Goal: Transaction & Acquisition: Purchase product/service

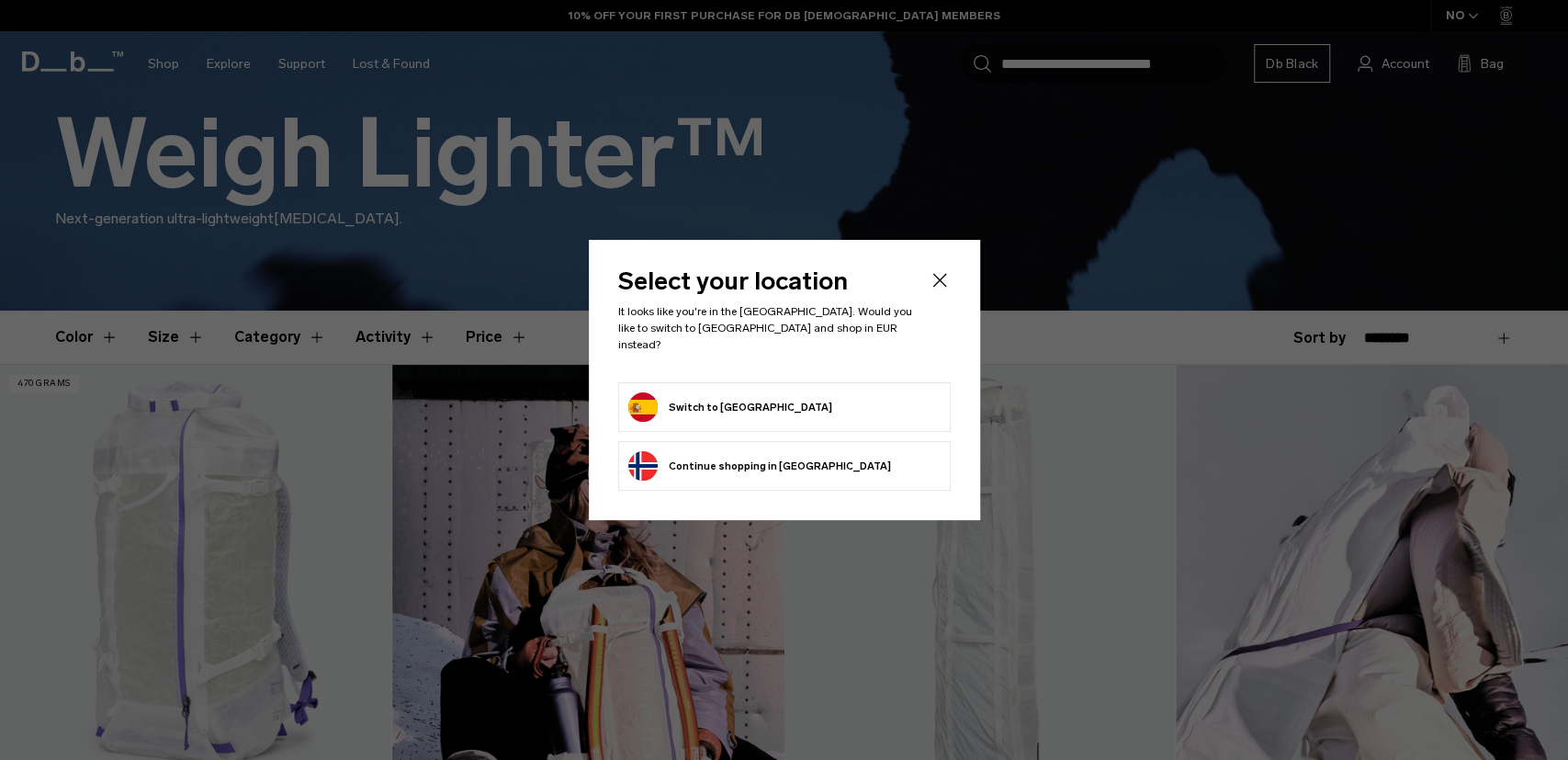
scroll to position [287, 0]
click at [692, 396] on button "Switch to Spain" at bounding box center [730, 408] width 204 height 30
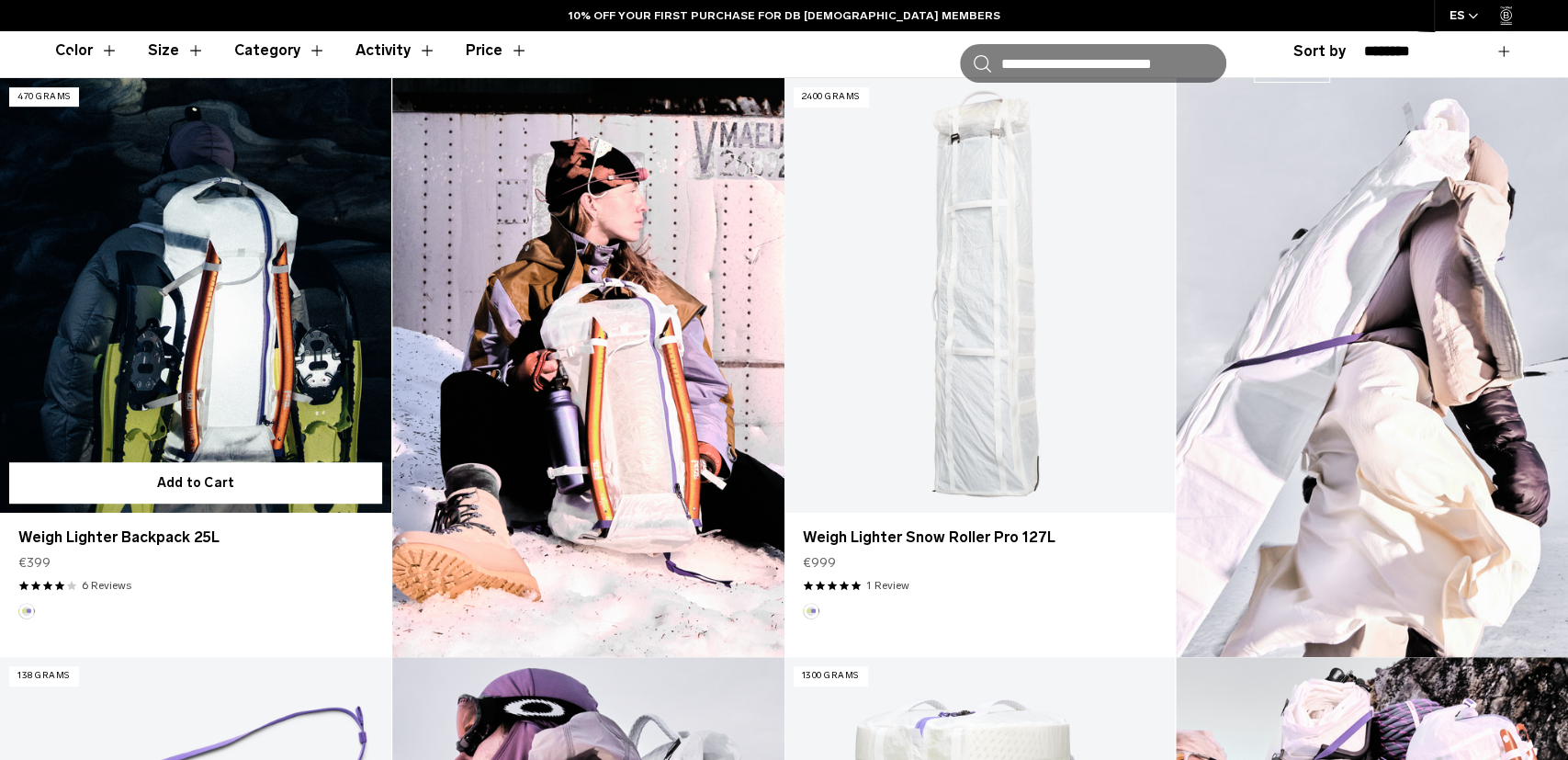
scroll to position [573, 0]
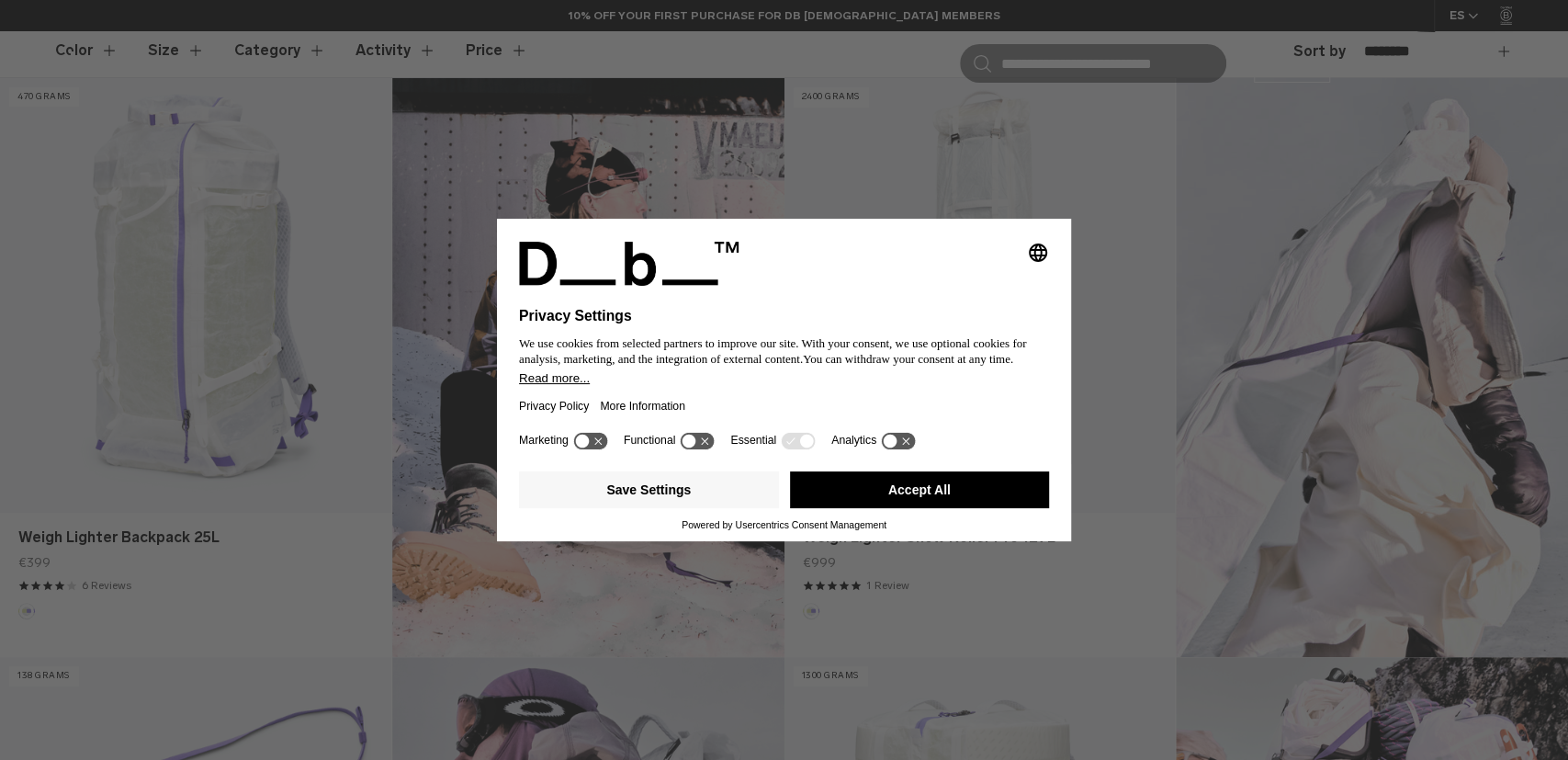
click at [901, 493] on button "Accept All" at bounding box center [920, 490] width 260 height 36
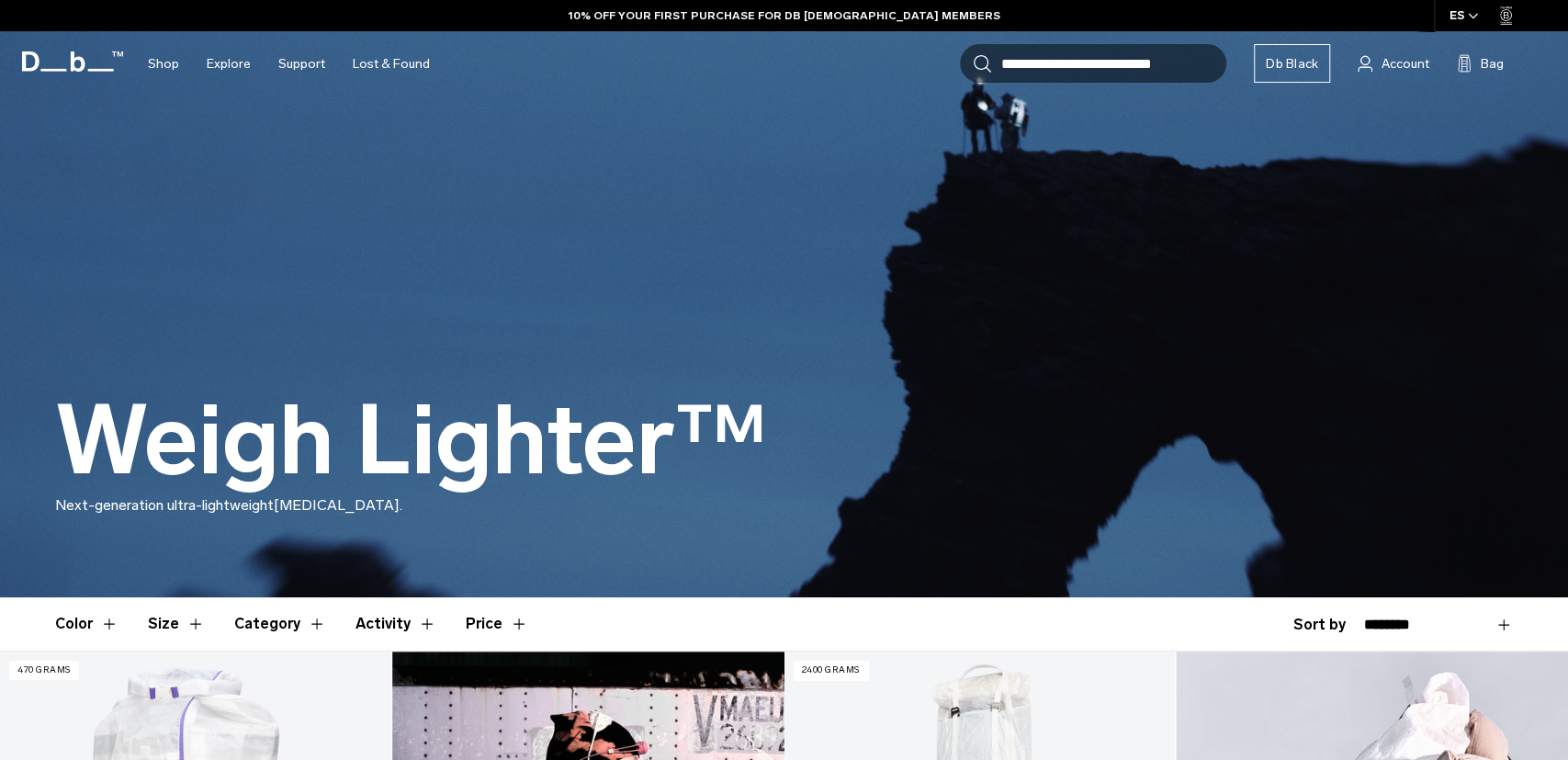
scroll to position [478, 0]
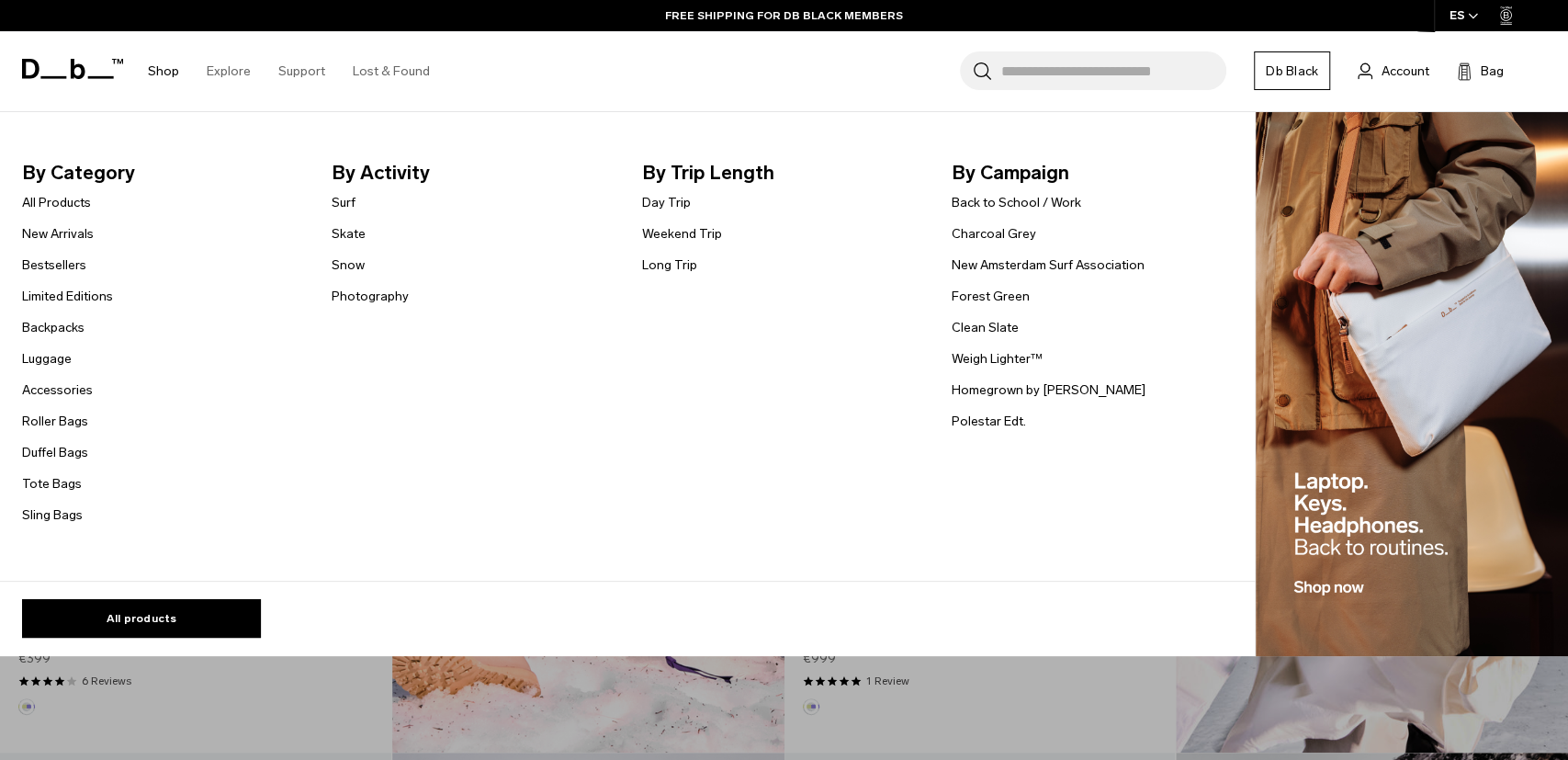
click at [144, 82] on li "Shop By Category All Products New Arrivals Bestsellers Limited Editions Backpac…" at bounding box center [163, 72] width 59 height 80
click at [167, 63] on link "Shop" at bounding box center [164, 71] width 32 height 65
click at [75, 200] on link "All Products" at bounding box center [57, 202] width 69 height 20
click at [64, 261] on link "Bestsellers" at bounding box center [54, 265] width 64 height 20
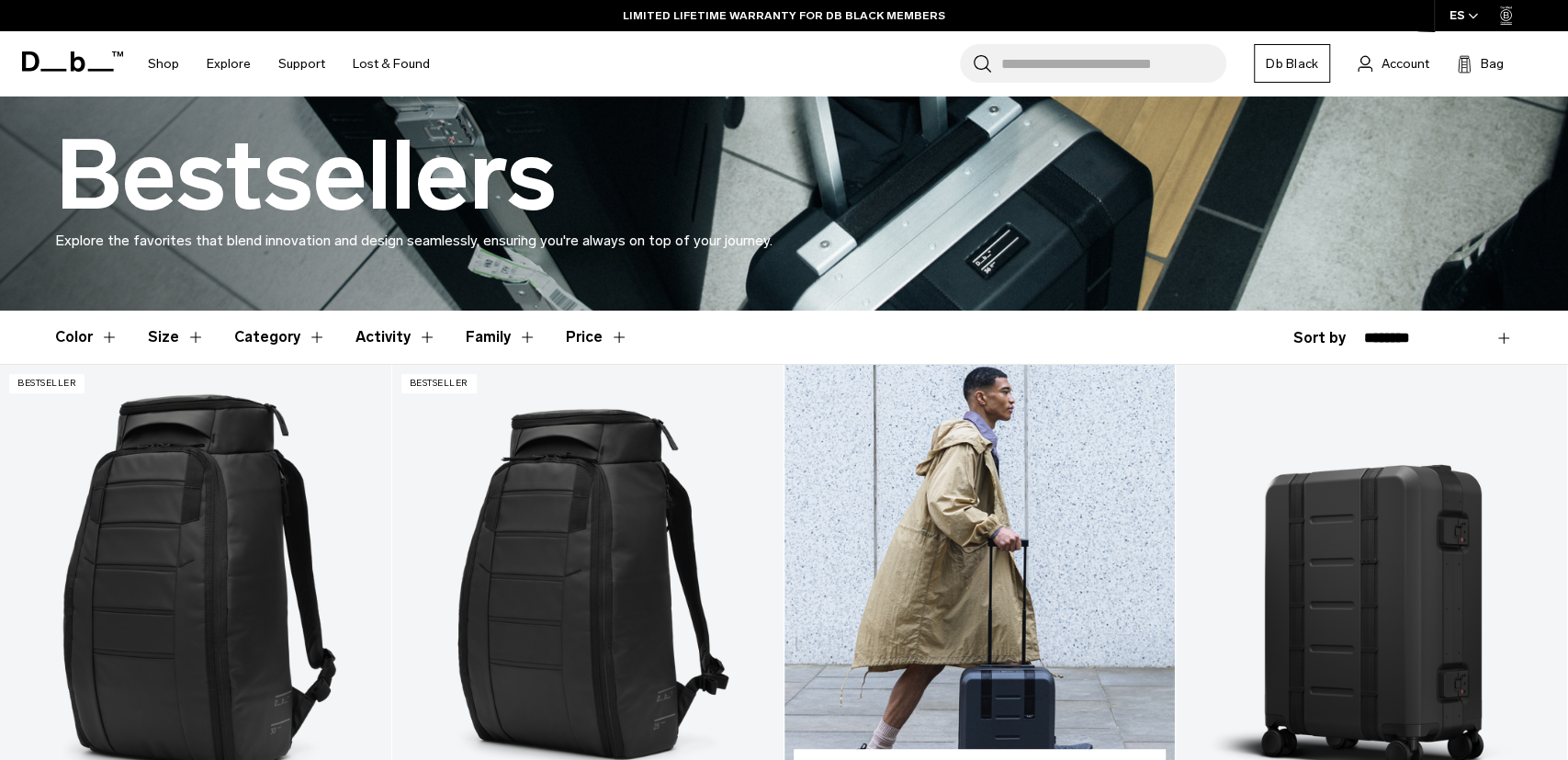
scroll to position [478, 0]
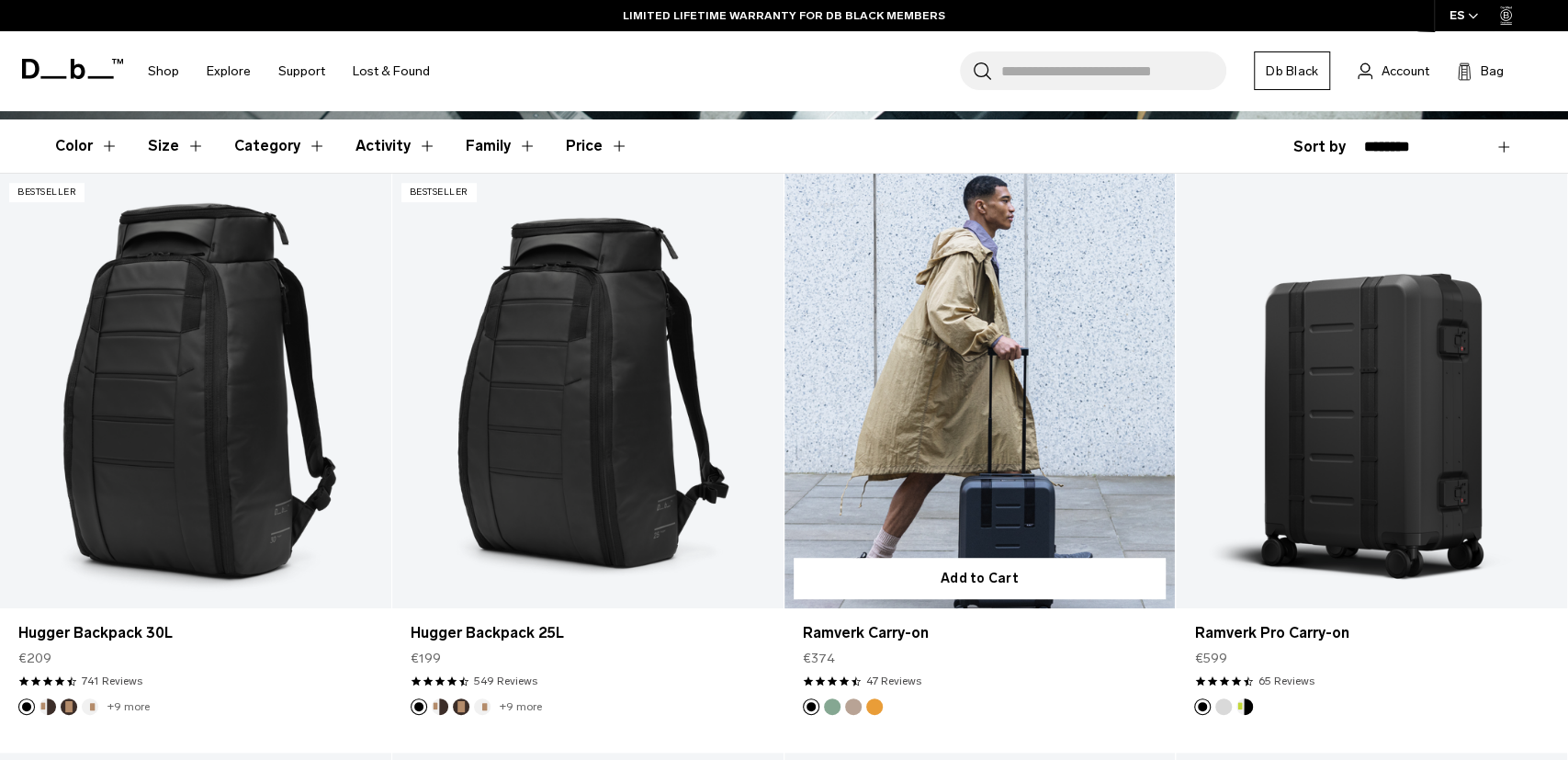
click at [948, 410] on link "Ramverk Carry-on" at bounding box center [981, 391] width 392 height 435
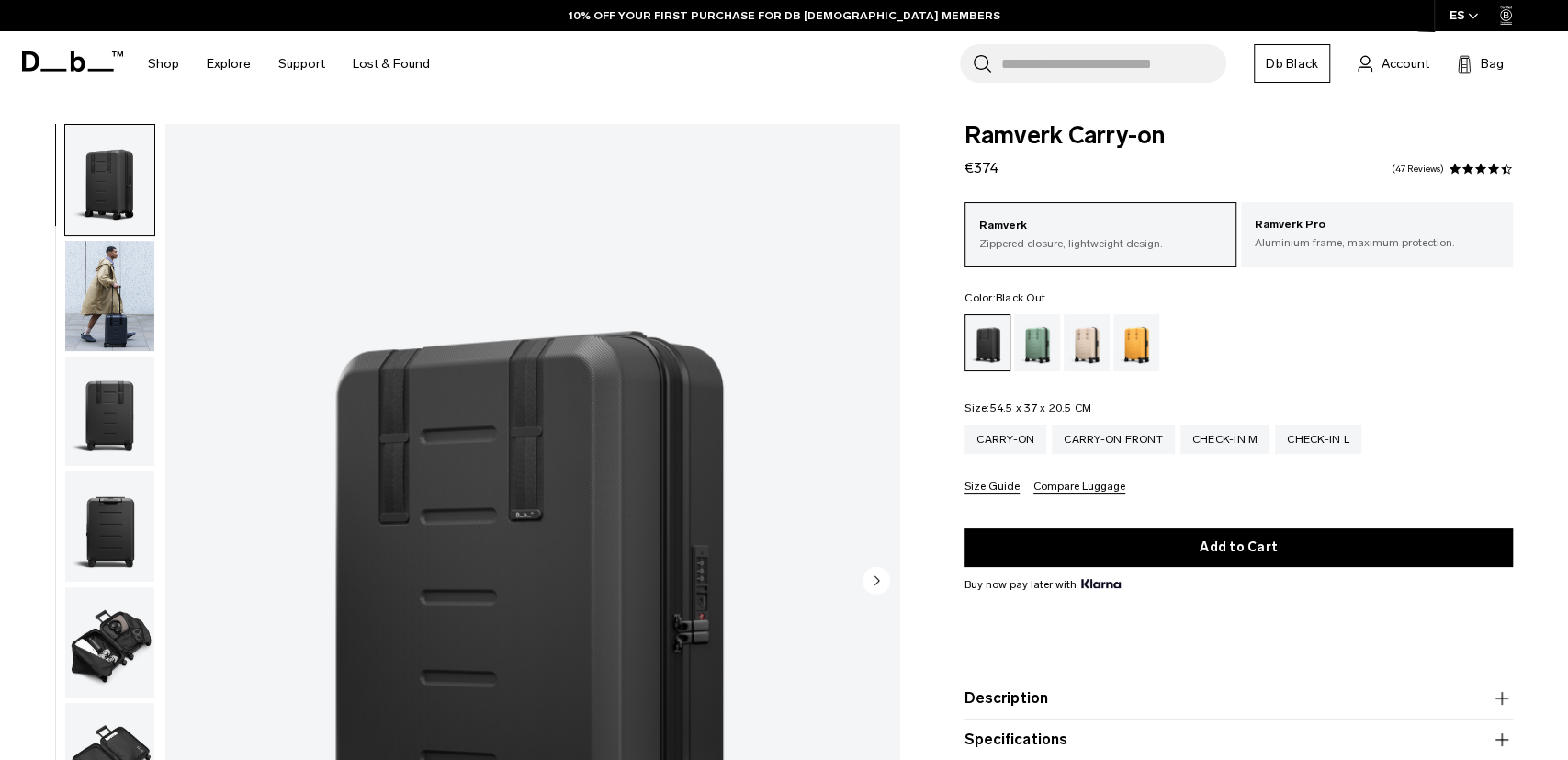
click at [107, 404] on img "button" at bounding box center [110, 411] width 89 height 110
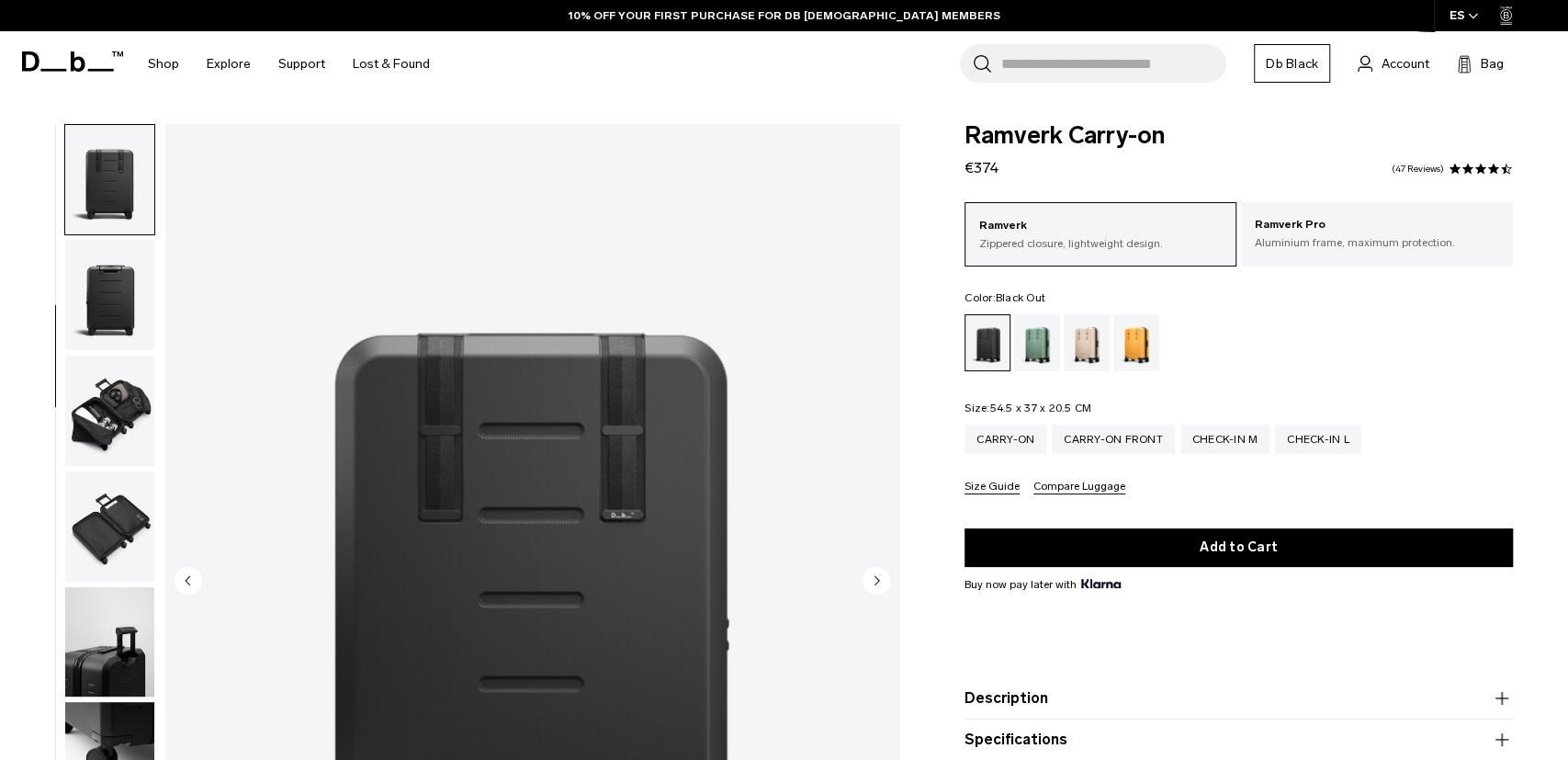
click at [103, 518] on img "button" at bounding box center [110, 527] width 89 height 110
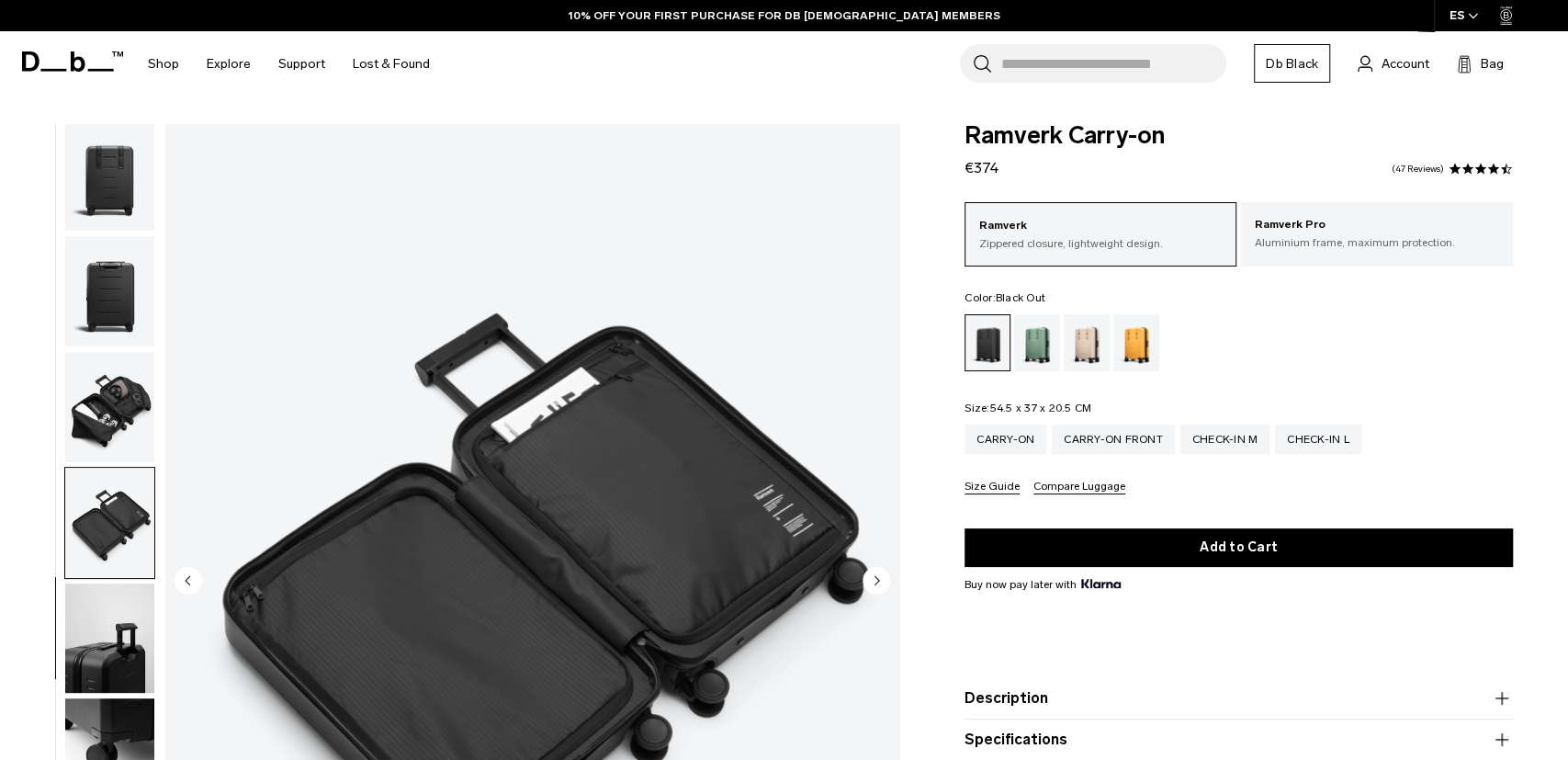
scroll to position [96, 0]
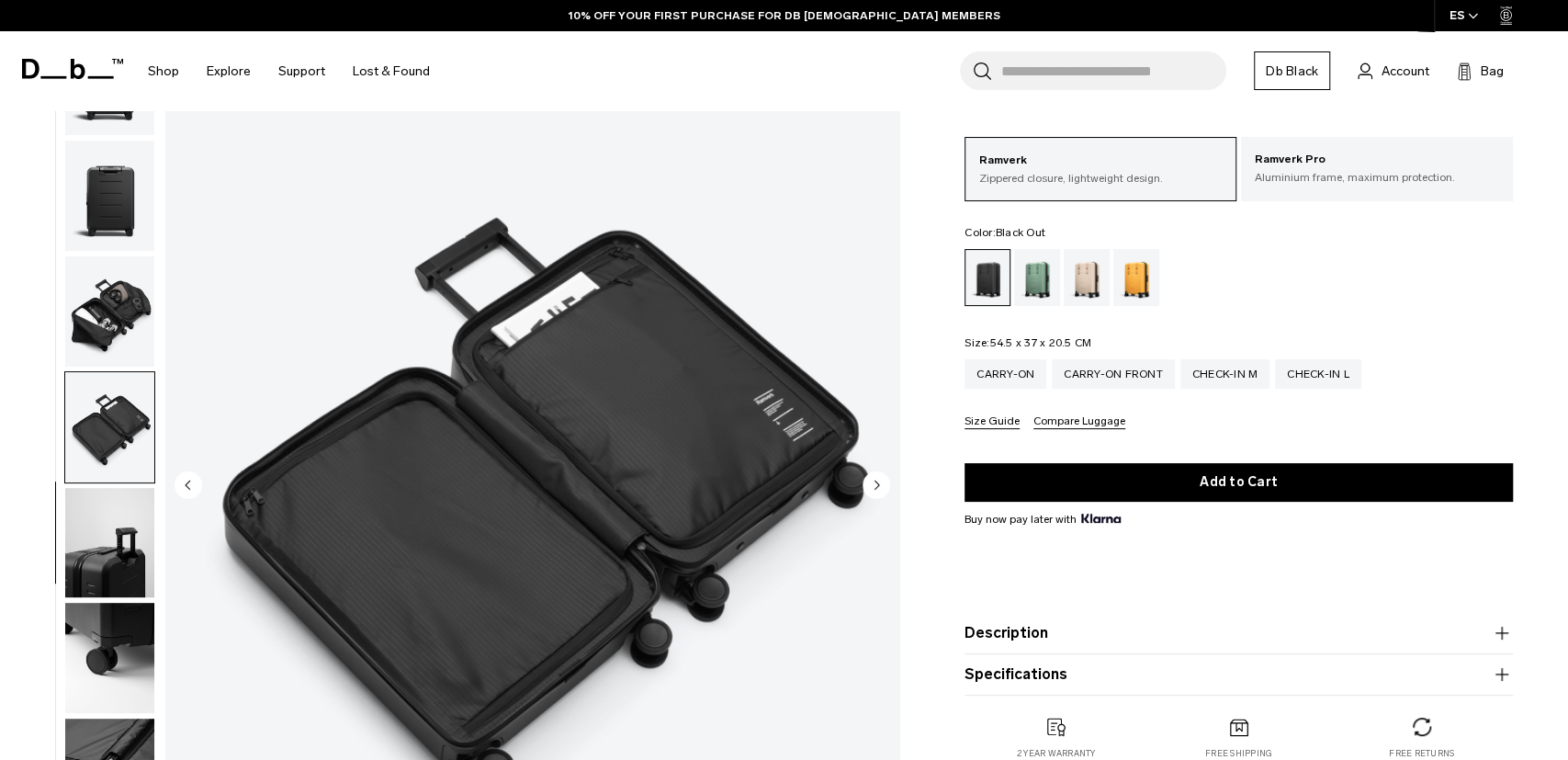
click at [111, 439] on img "button" at bounding box center [110, 427] width 89 height 110
click at [120, 526] on img "button" at bounding box center [110, 543] width 89 height 110
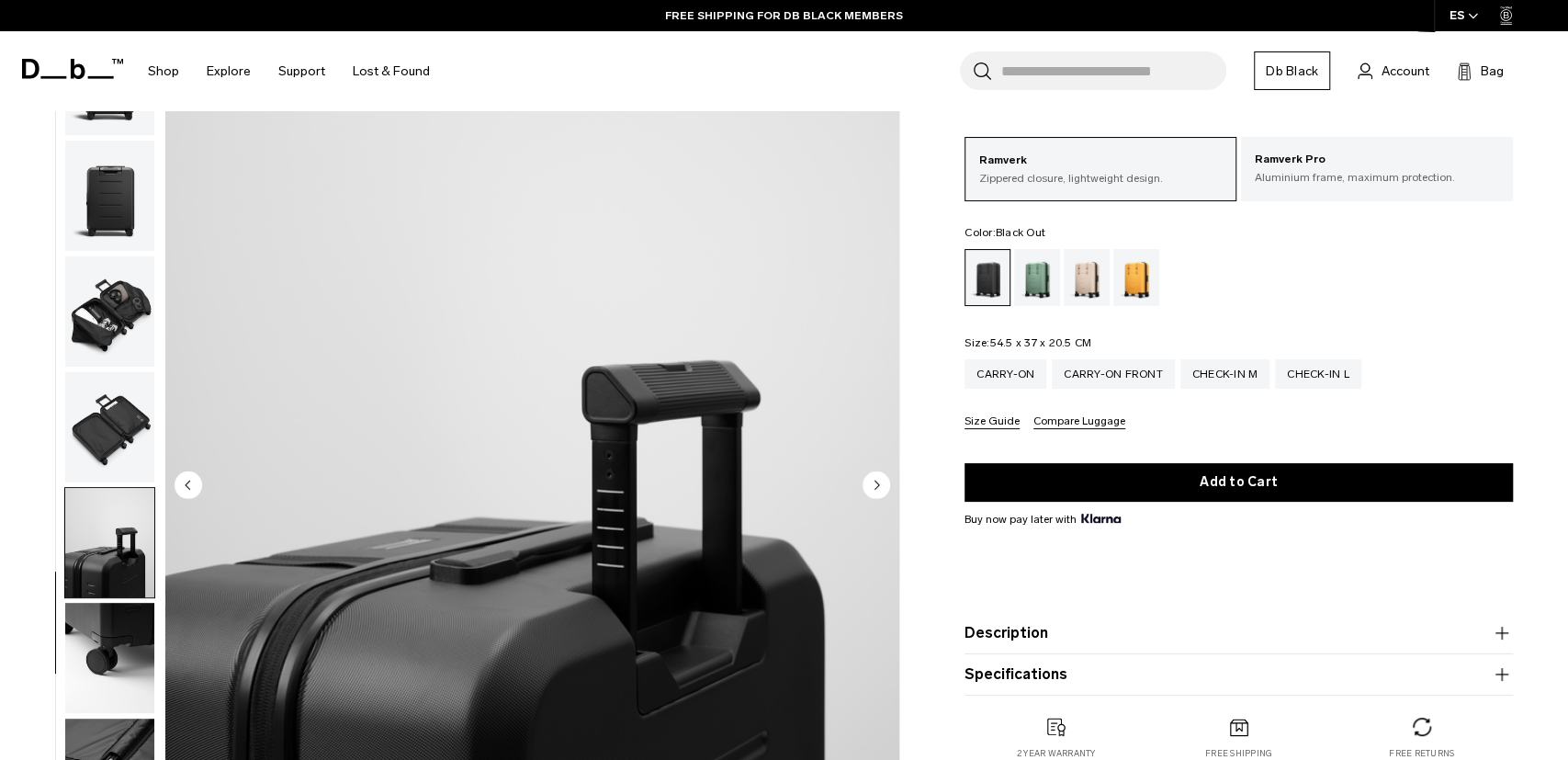
click at [117, 623] on img "button" at bounding box center [110, 658] width 89 height 110
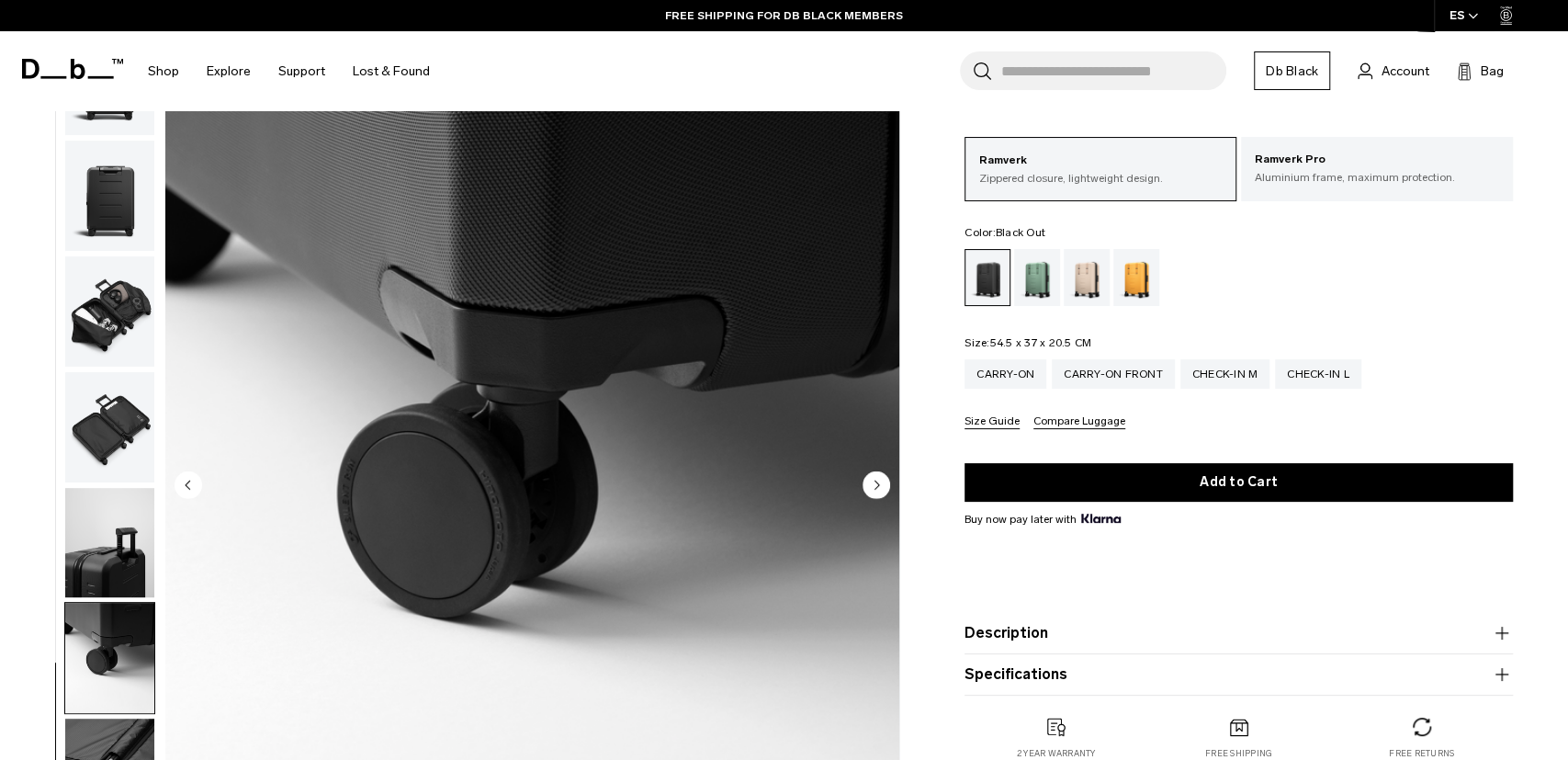
scroll to position [287, 0]
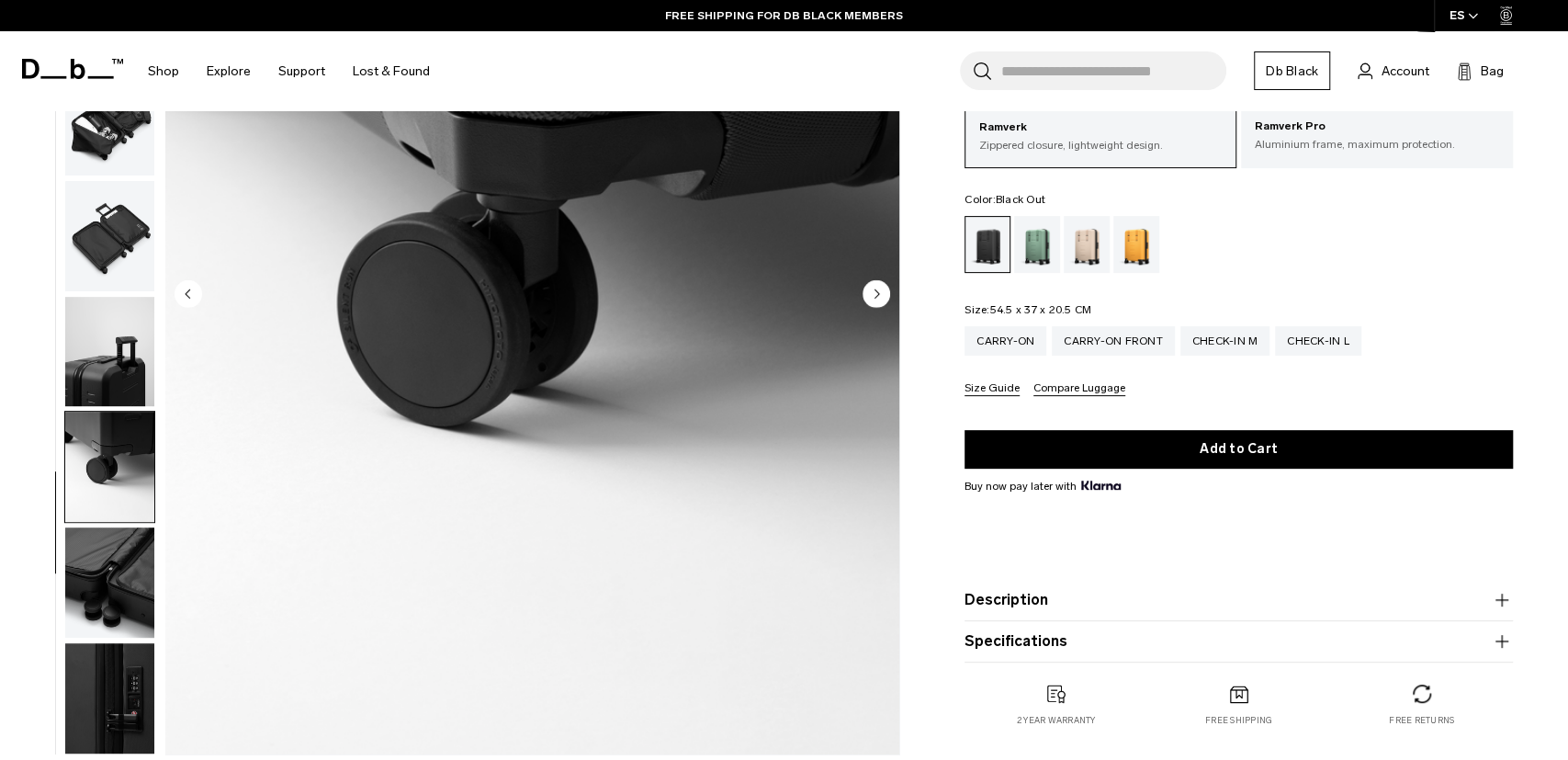
click at [113, 578] on img "button" at bounding box center [110, 583] width 89 height 110
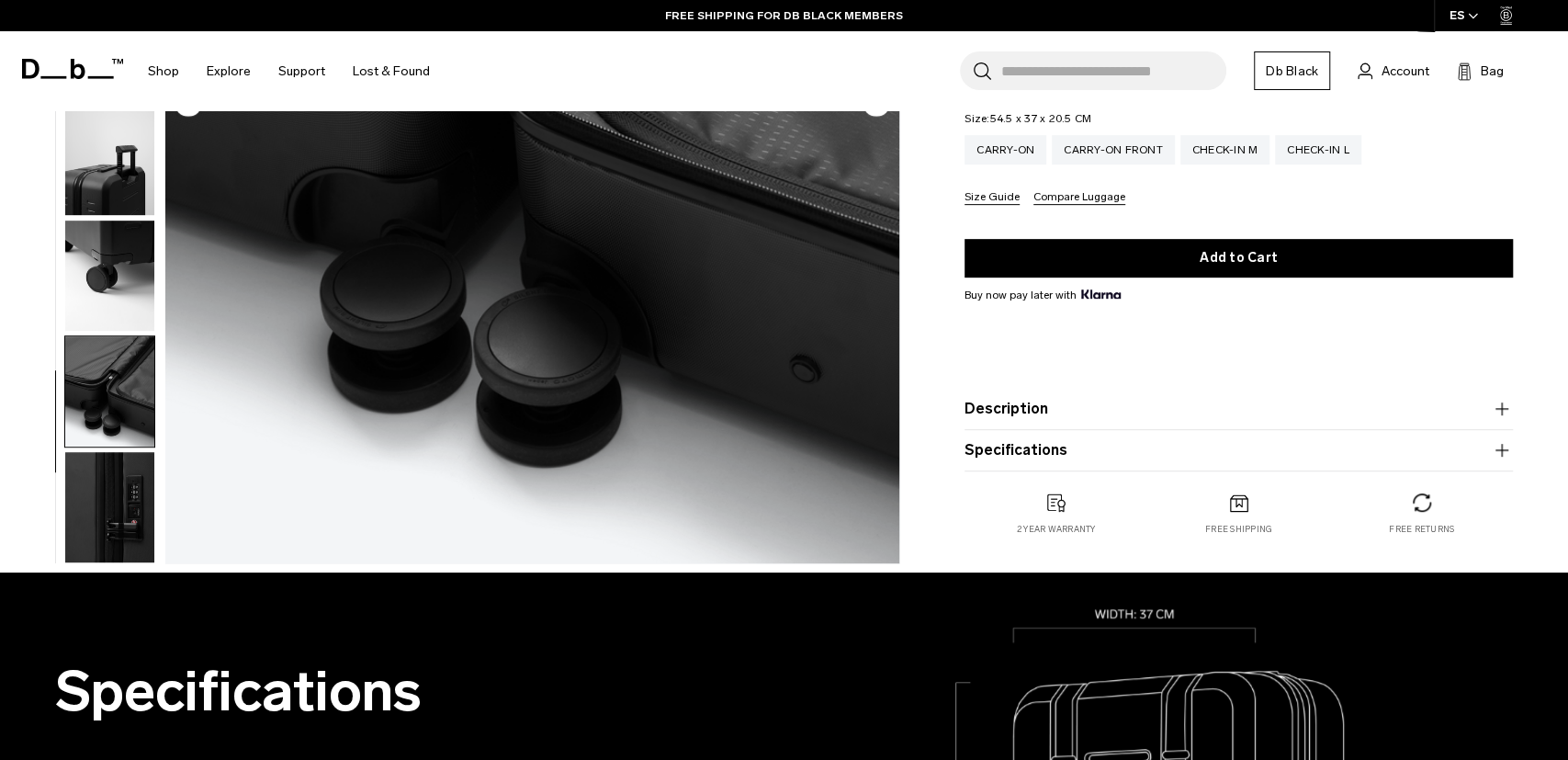
scroll to position [573, 0]
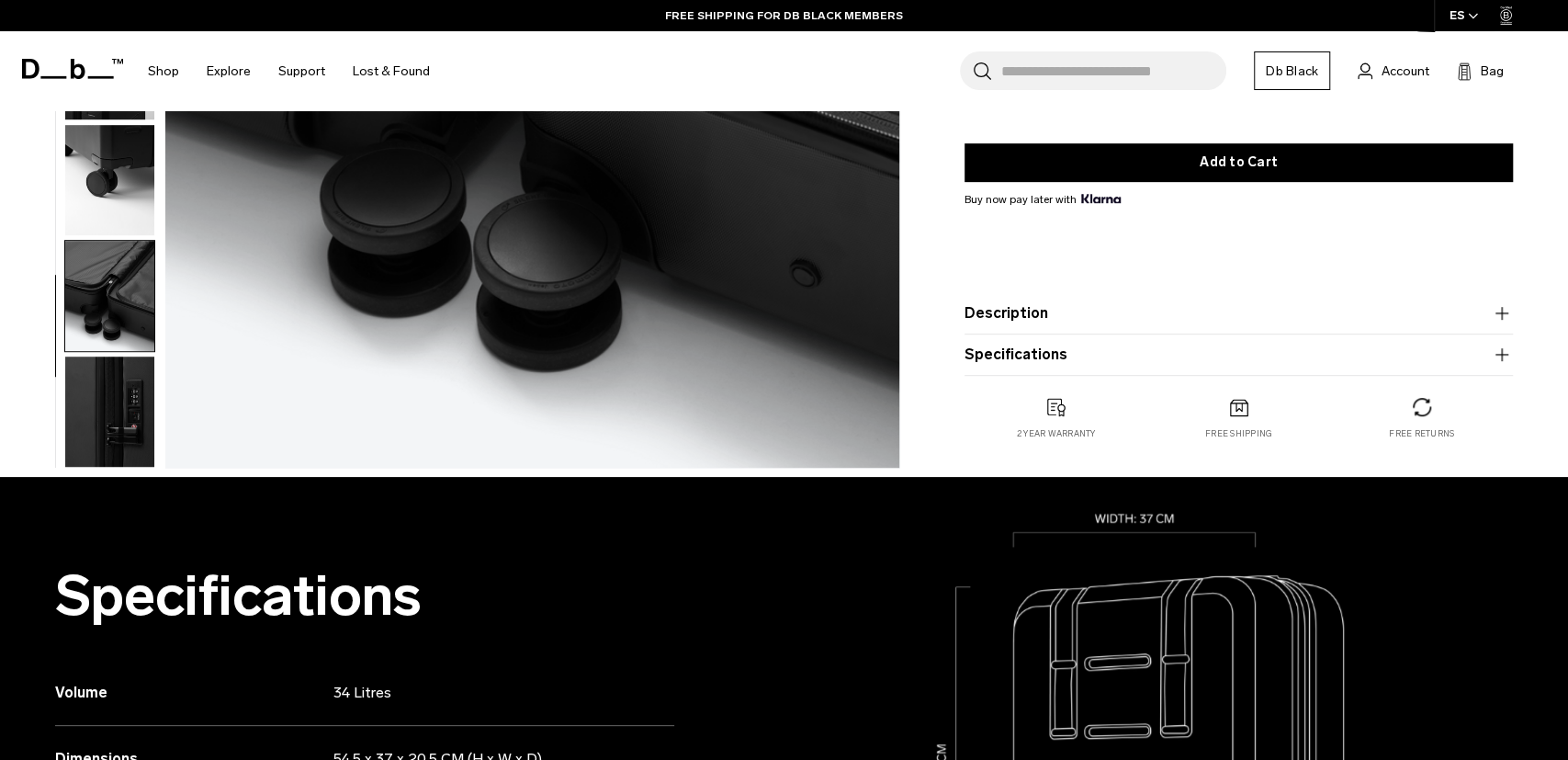
click at [120, 435] on img "button" at bounding box center [110, 411] width 89 height 110
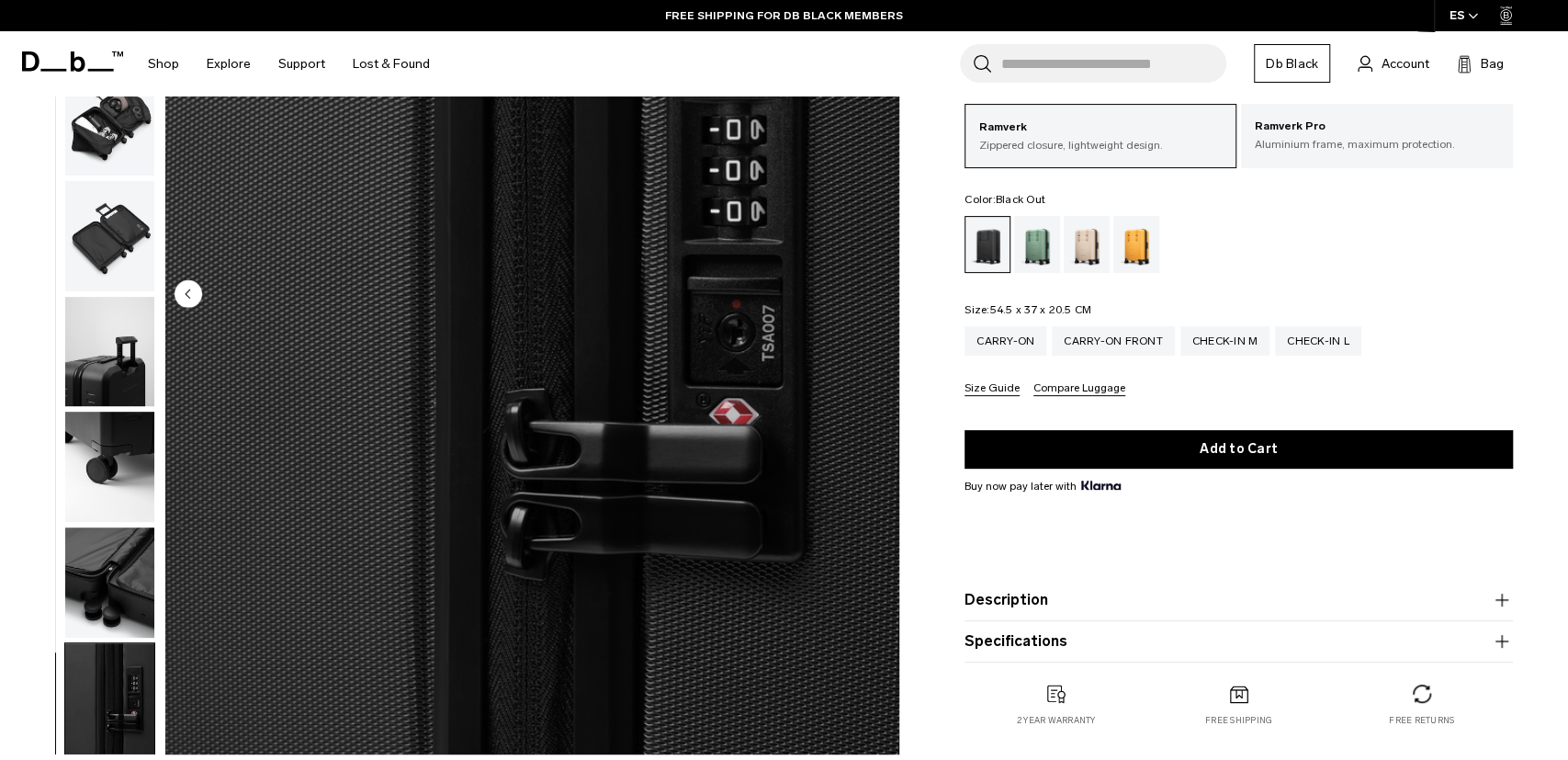
scroll to position [96, 0]
